Goal: Register for event/course

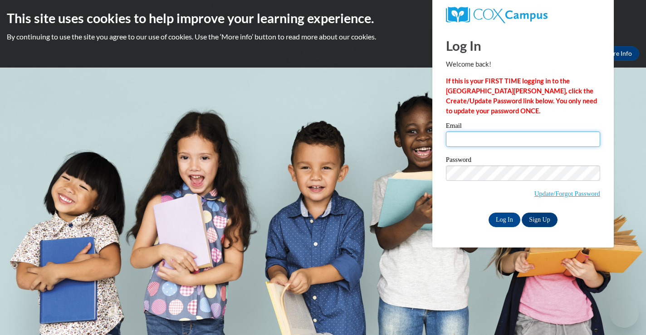
click at [487, 137] on input "Email" at bounding box center [523, 139] width 154 height 15
type input "lisa.dresen@franklin.k12.wi.us"
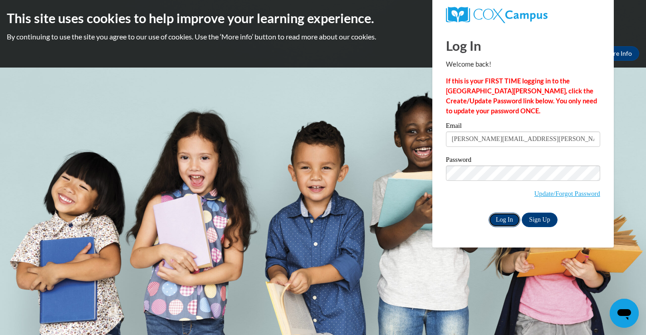
click at [507, 221] on input "Log In" at bounding box center [505, 220] width 32 height 15
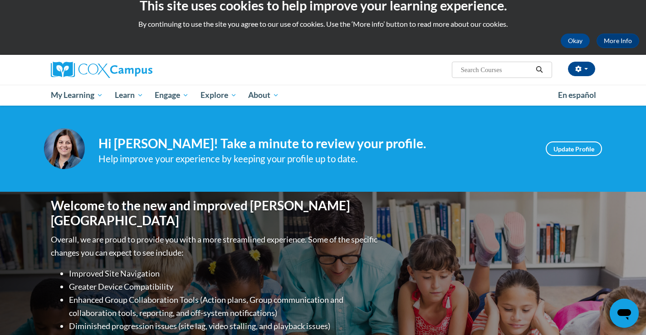
scroll to position [17, 0]
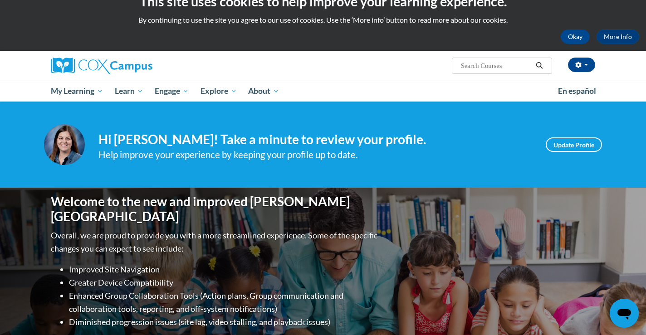
click at [482, 69] on input "Search..." at bounding box center [496, 65] width 73 height 11
type input "oral language"
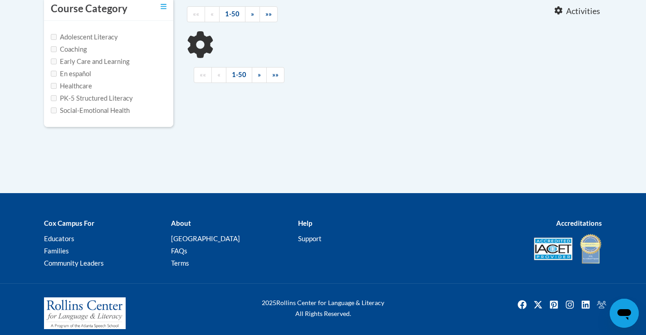
type input "oral language"
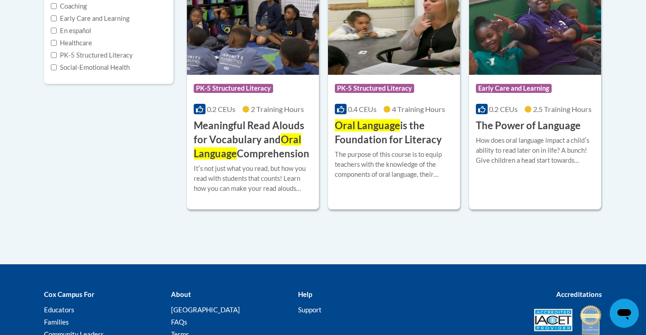
scroll to position [251, 0]
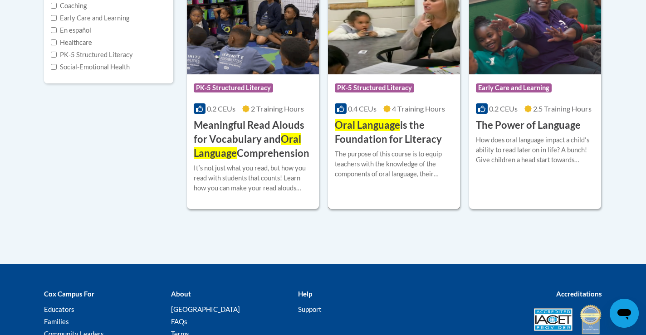
click at [400, 140] on h3 "Oral Language is the Foundation for Literacy" at bounding box center [394, 132] width 118 height 28
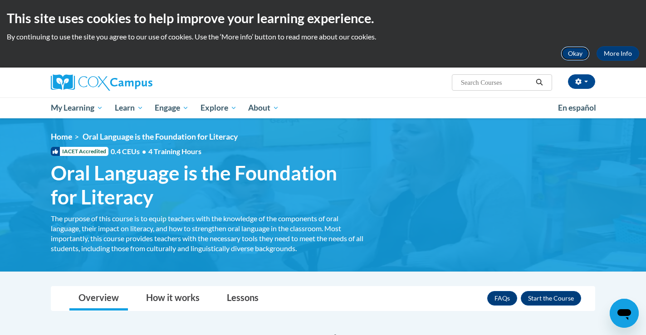
click at [573, 56] on button "Okay" at bounding box center [575, 53] width 29 height 15
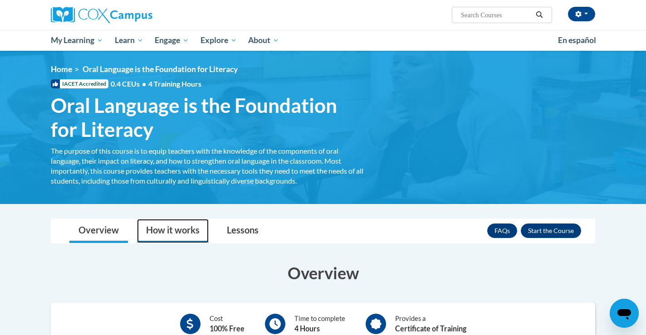
click at [176, 221] on link "How it works" at bounding box center [173, 231] width 72 height 24
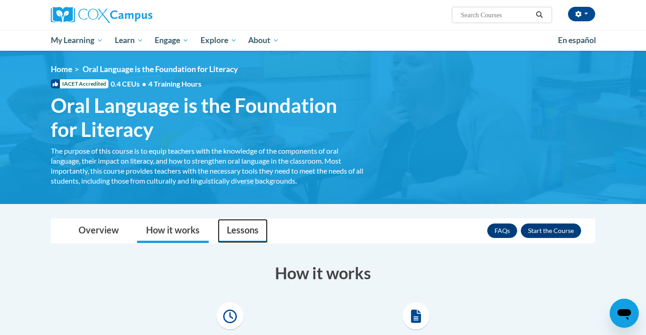
click at [231, 226] on link "Lessons" at bounding box center [243, 231] width 50 height 24
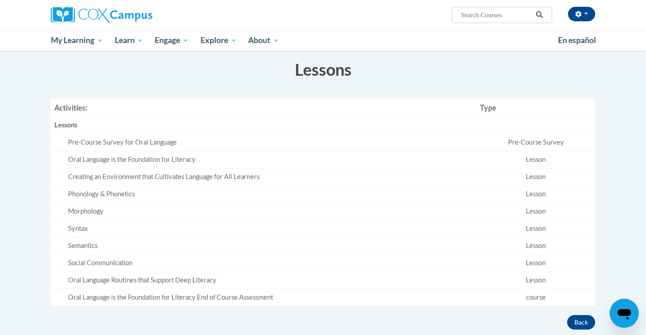
scroll to position [205, 0]
click at [100, 145] on div "Pre-Course Survey for Oral Language" at bounding box center [270, 141] width 405 height 10
click at [98, 134] on td "Pre-Course Survey for Oral Language" at bounding box center [264, 140] width 426 height 17
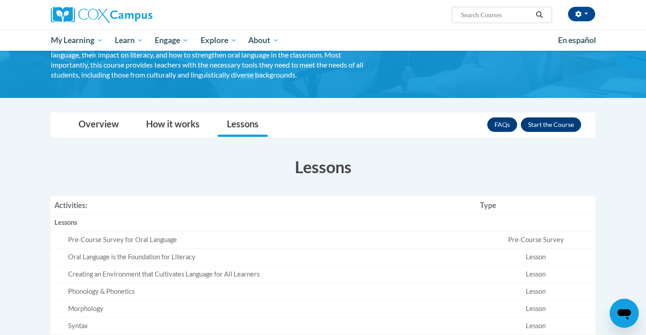
scroll to position [0, 0]
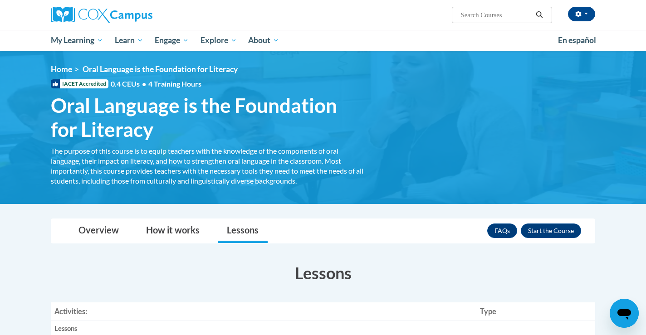
click at [57, 158] on div "The purpose of this course is to equip teachers with the knowledge of the compo…" at bounding box center [207, 166] width 313 height 40
click at [96, 84] on span "IACET Accredited" at bounding box center [80, 83] width 58 height 9
click at [143, 84] on span "•" at bounding box center [144, 83] width 4 height 9
click at [176, 112] on span "Oral Language is the Foundation for Literacy" at bounding box center [207, 117] width 313 height 48
click at [108, 237] on link "Overview" at bounding box center [98, 231] width 59 height 24
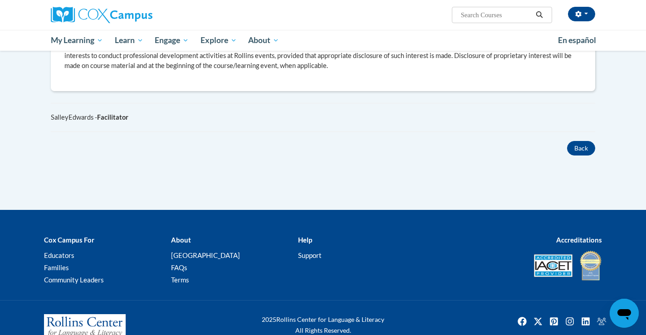
scroll to position [509, 0]
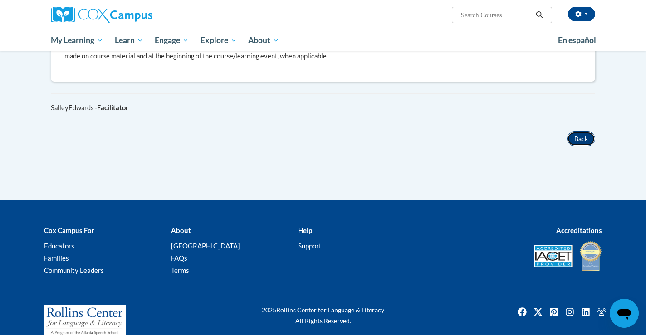
click at [578, 132] on button "Back" at bounding box center [581, 139] width 28 height 15
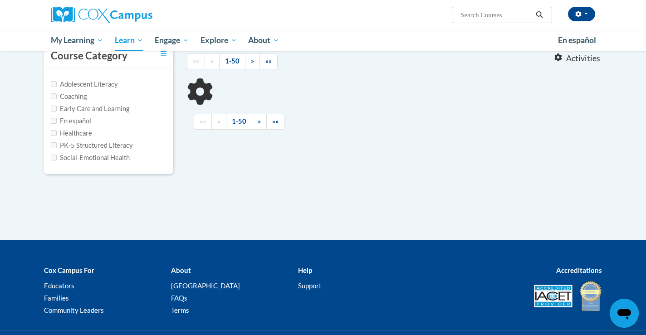
scroll to position [147, 0]
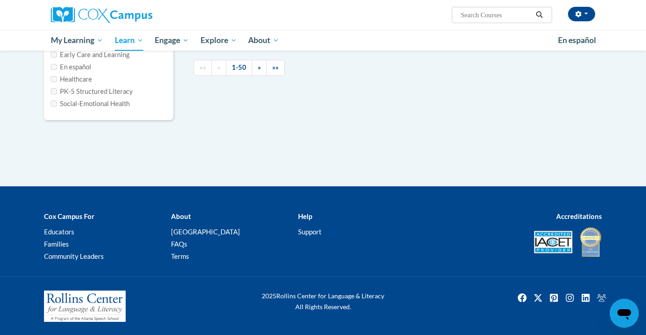
type input "oral language"
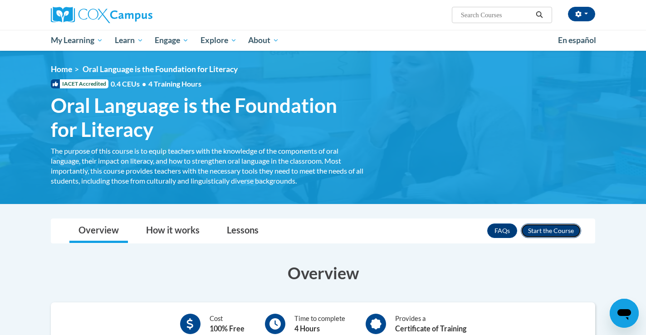
click at [568, 226] on button "Enroll" at bounding box center [551, 231] width 60 height 15
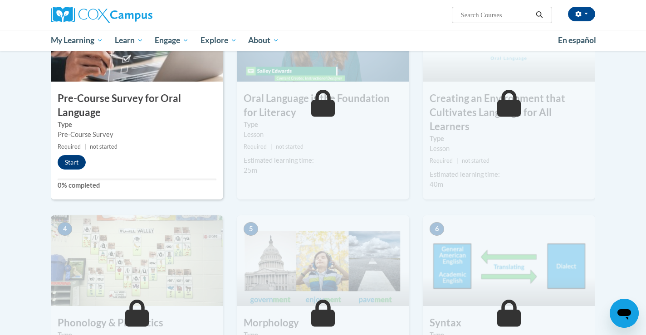
scroll to position [248, 0]
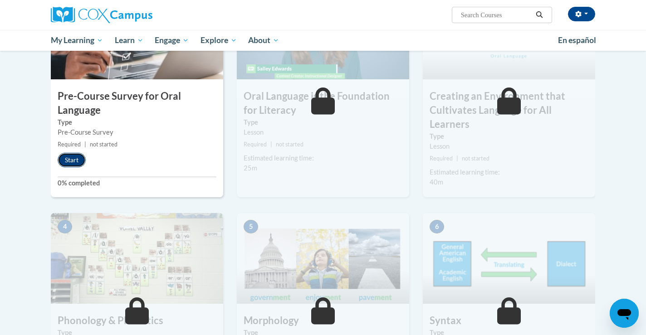
click at [72, 158] on button "Start" at bounding box center [72, 160] width 28 height 15
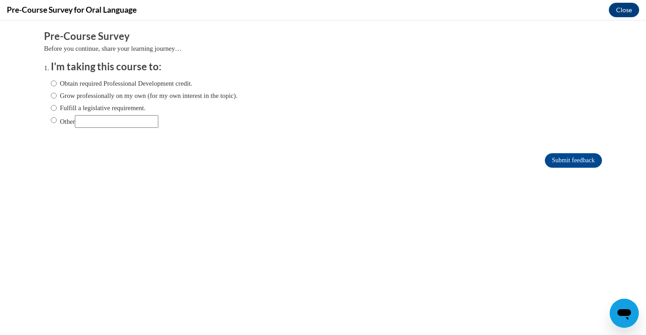
scroll to position [0, 0]
click at [54, 106] on input "Fulfill a legislative requirement." at bounding box center [54, 108] width 6 height 10
radio input "true"
click at [564, 164] on input "Submit feedback" at bounding box center [573, 160] width 57 height 15
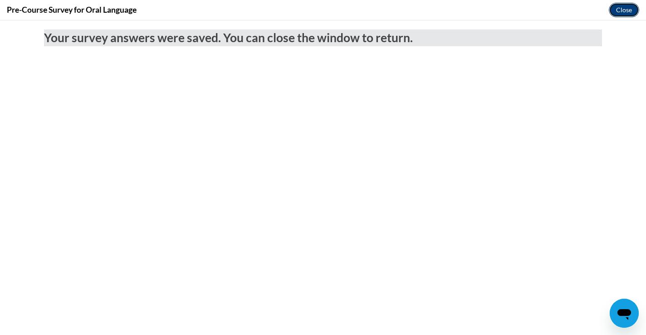
click at [630, 7] on button "Close" at bounding box center [624, 10] width 30 height 15
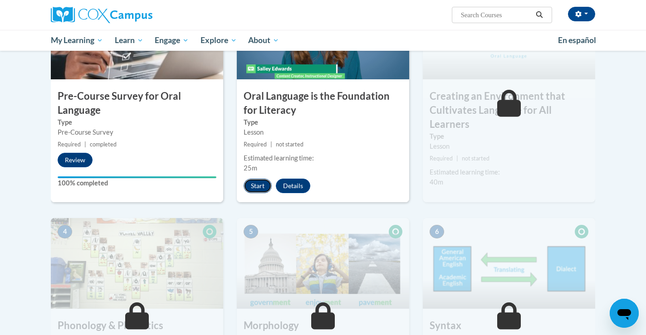
click at [260, 186] on button "Start" at bounding box center [258, 186] width 28 height 15
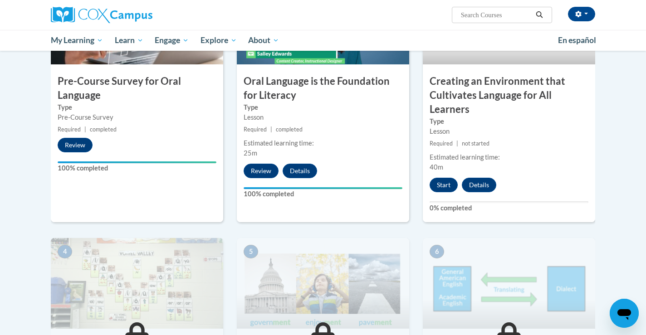
scroll to position [261, 0]
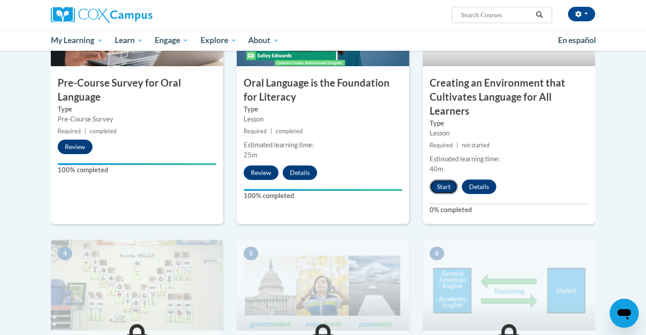
click at [441, 193] on button "Start" at bounding box center [444, 187] width 28 height 15
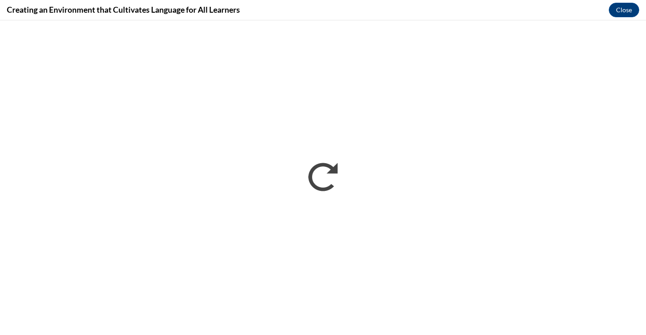
scroll to position [0, 0]
